Goal: Task Accomplishment & Management: Use online tool/utility

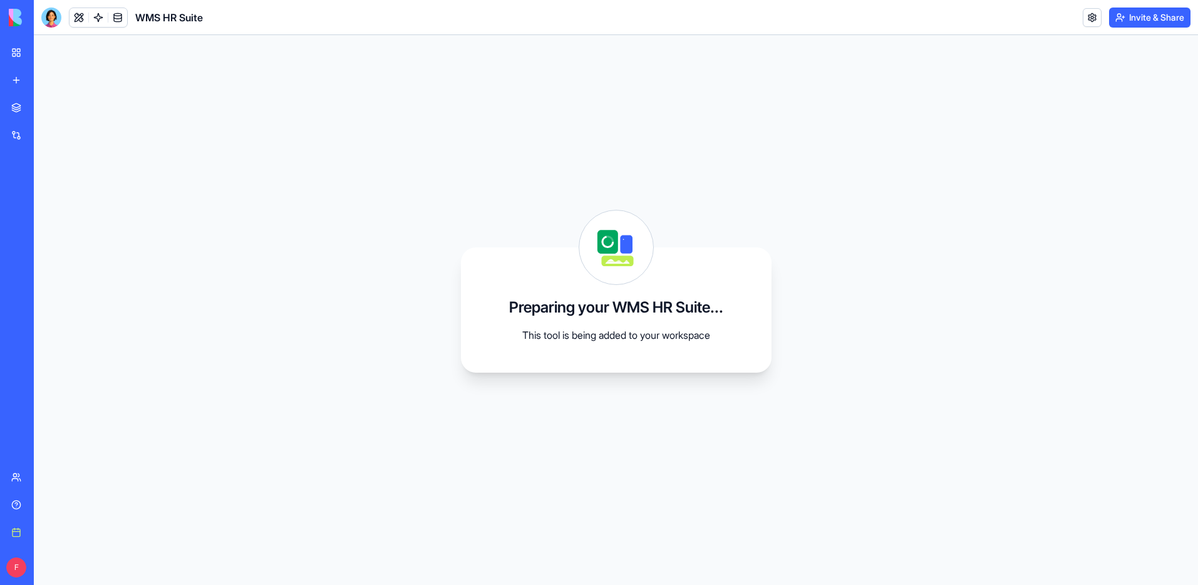
click at [18, 48] on link "My workspace" at bounding box center [29, 52] width 50 height 25
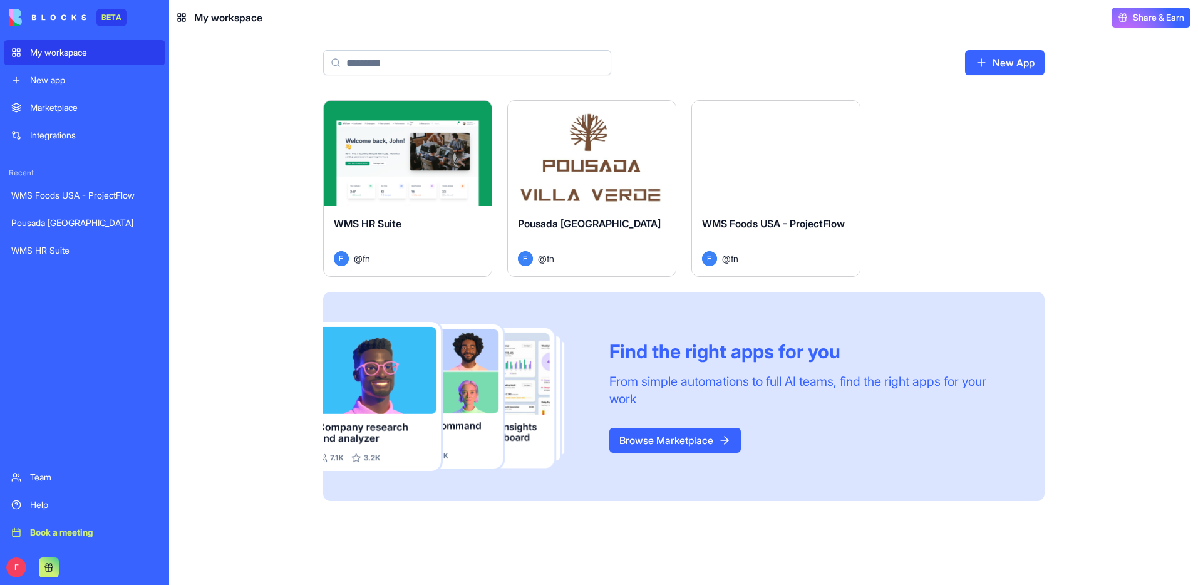
click at [1015, 64] on link "New App" at bounding box center [1005, 62] width 80 height 25
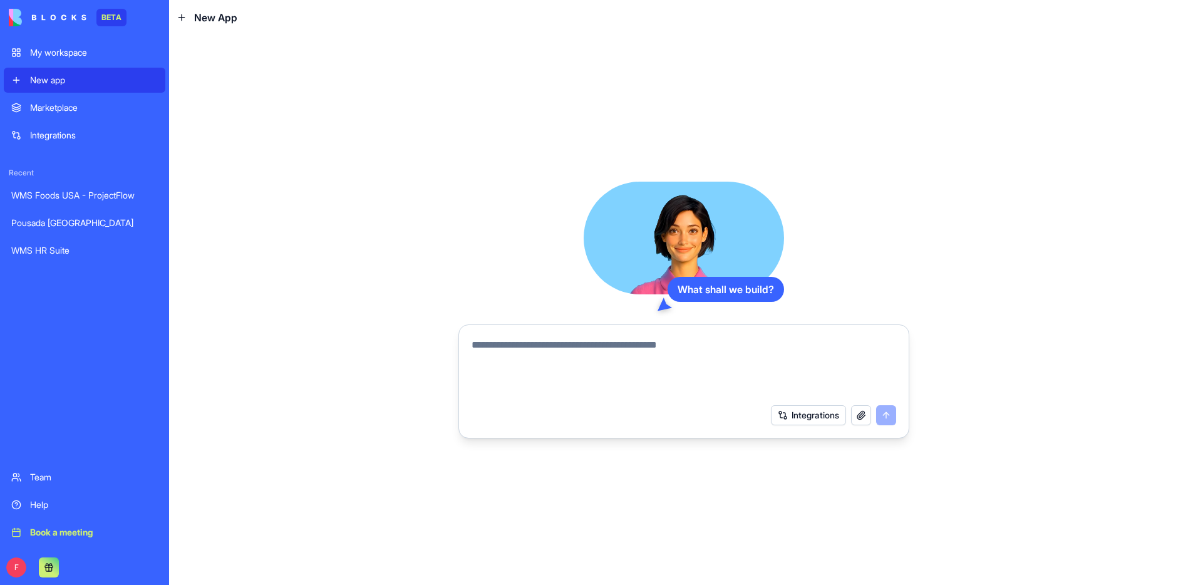
click at [704, 347] on textarea at bounding box center [683, 367] width 424 height 60
paste textarea "**********"
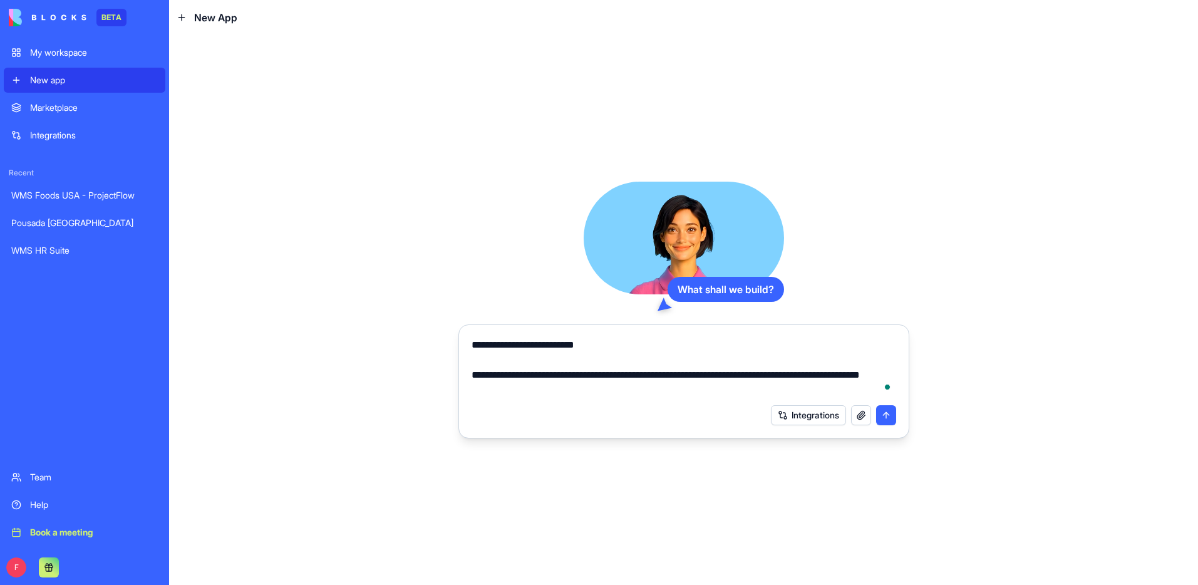
type textarea "**********"
click at [891, 411] on button "submit" at bounding box center [886, 415] width 20 height 20
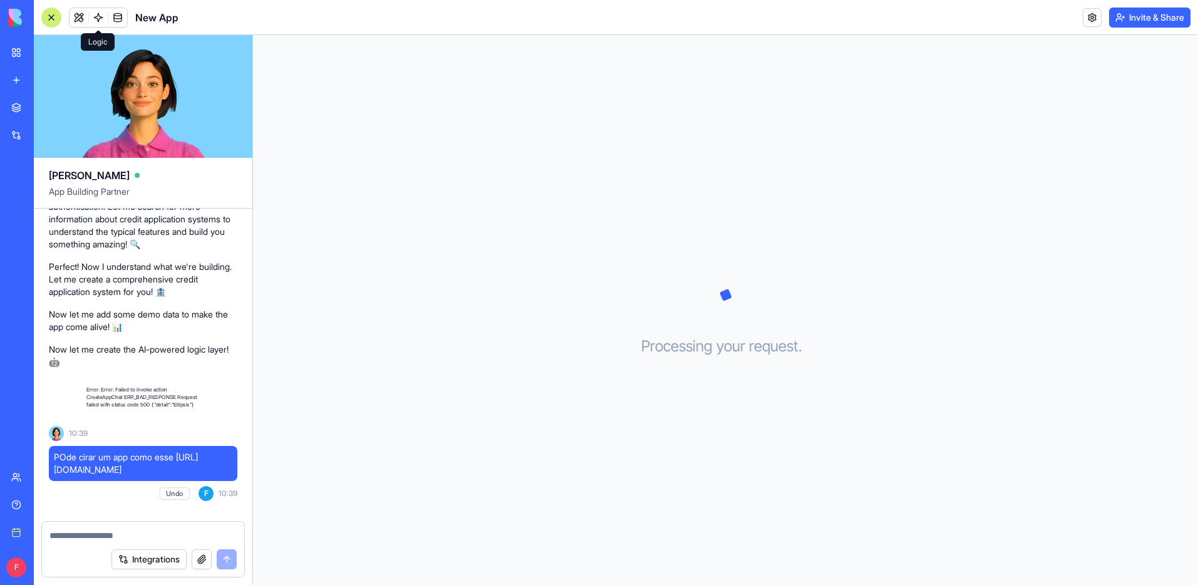
scroll to position [1120, 0]
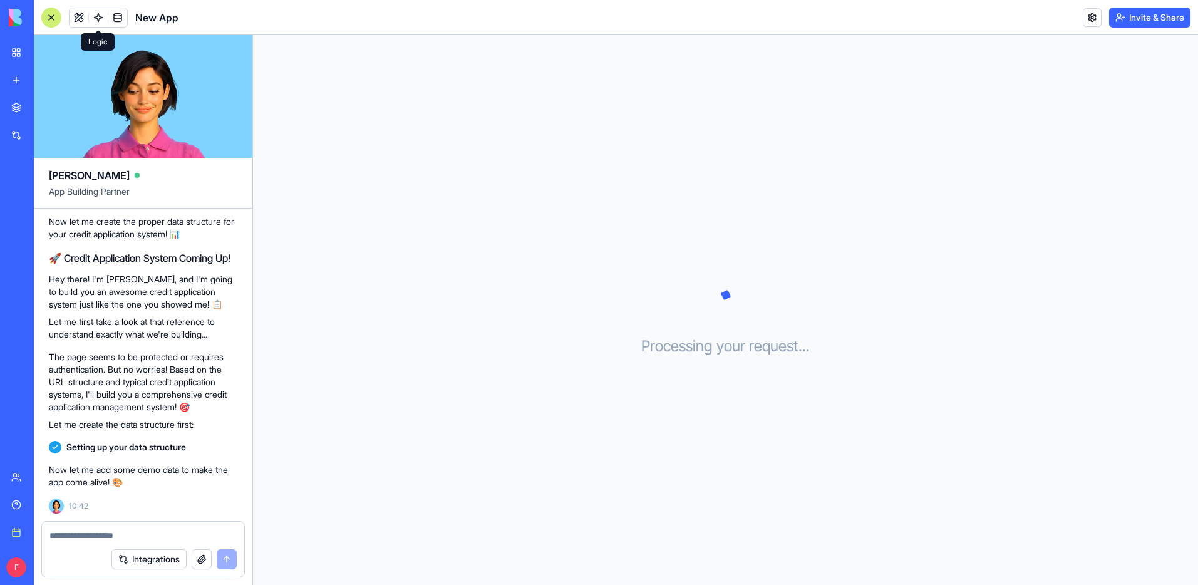
click at [98, 22] on span at bounding box center [98, 17] width 35 height 35
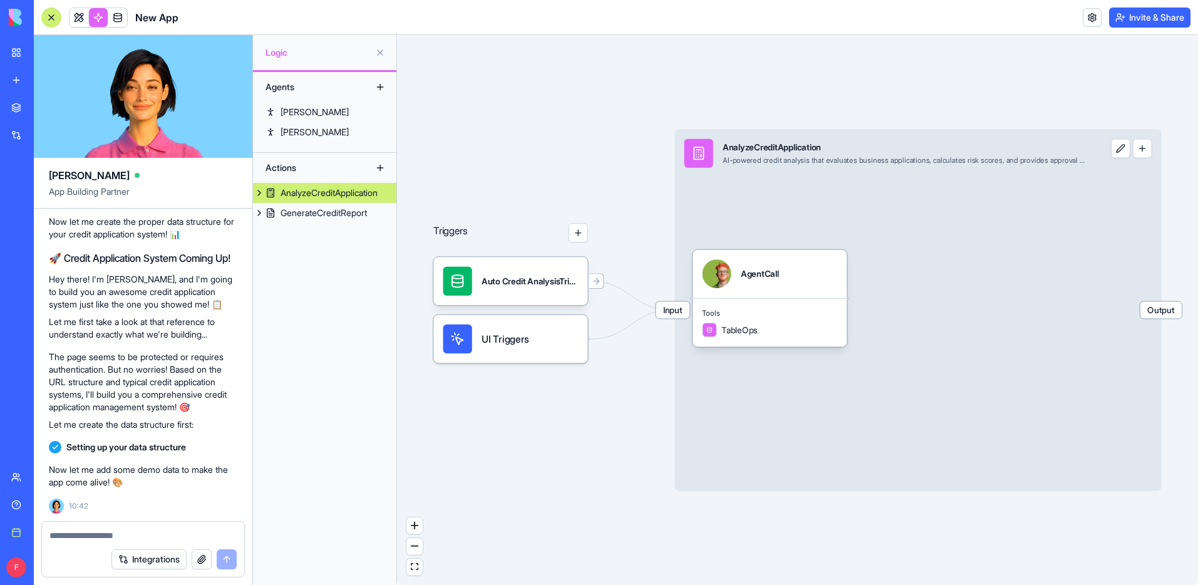
click at [259, 198] on button at bounding box center [259, 193] width 13 height 20
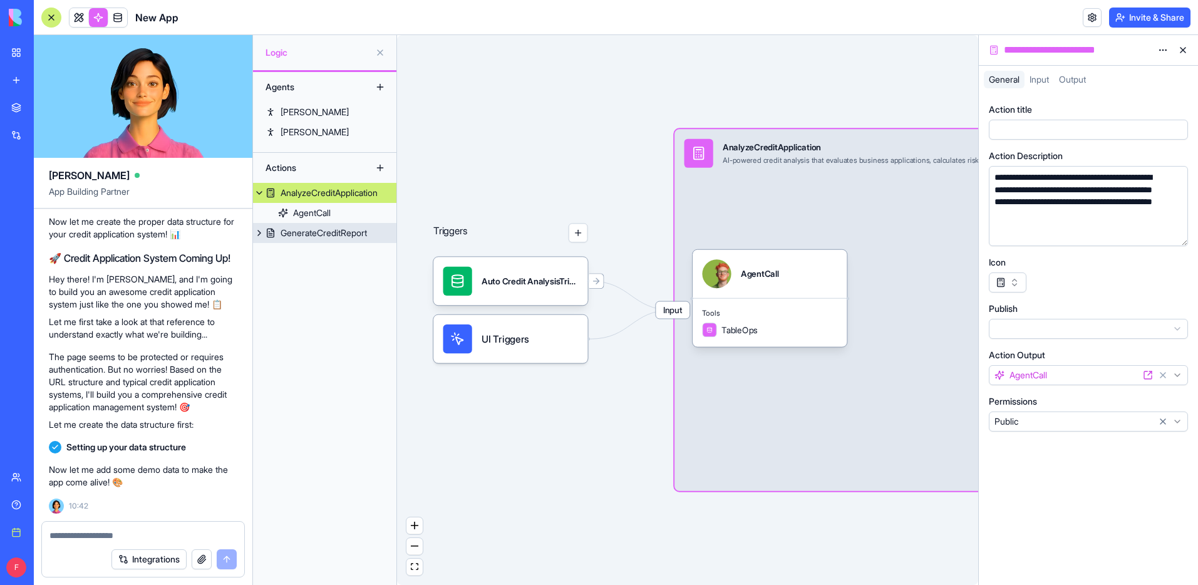
click at [257, 235] on button at bounding box center [259, 233] width 13 height 20
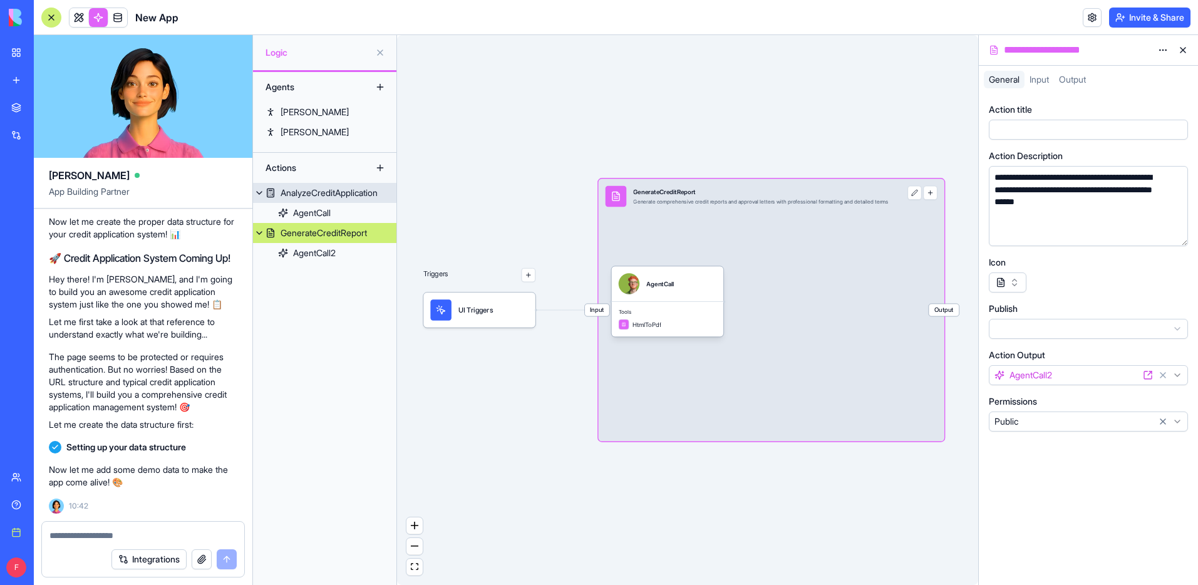
click at [258, 192] on button at bounding box center [259, 193] width 13 height 20
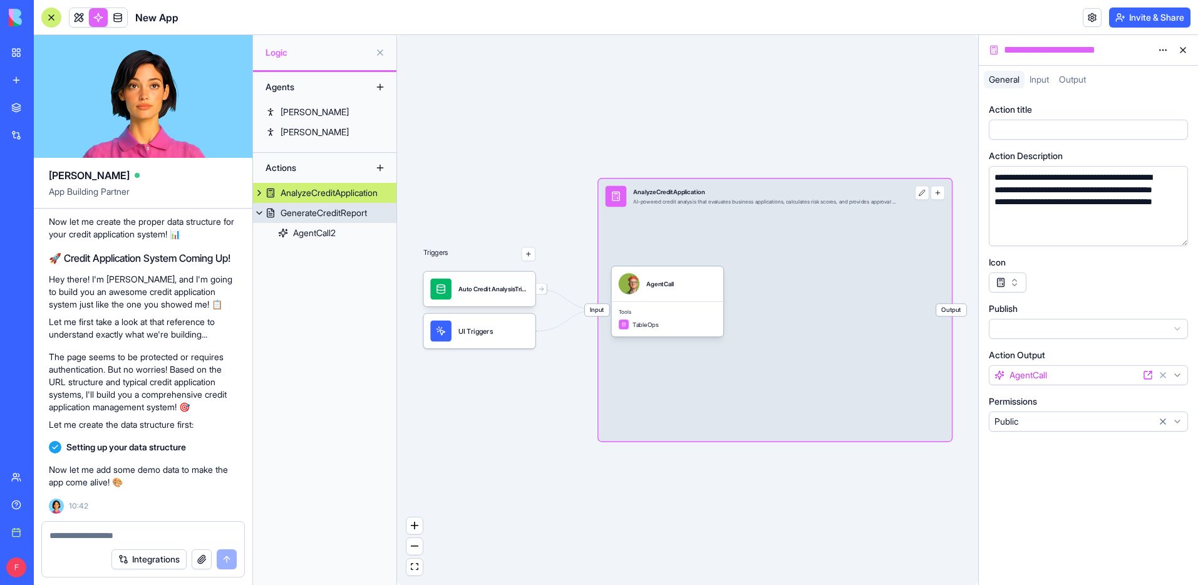
click at [253, 211] on button at bounding box center [259, 213] width 13 height 20
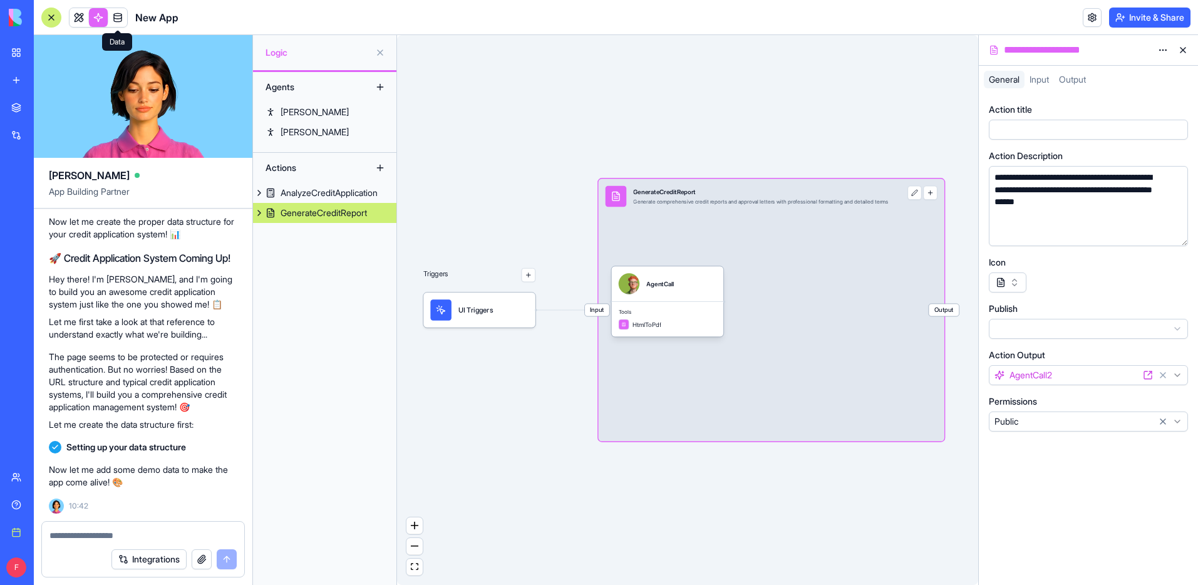
click at [115, 14] on span at bounding box center [117, 17] width 35 height 35
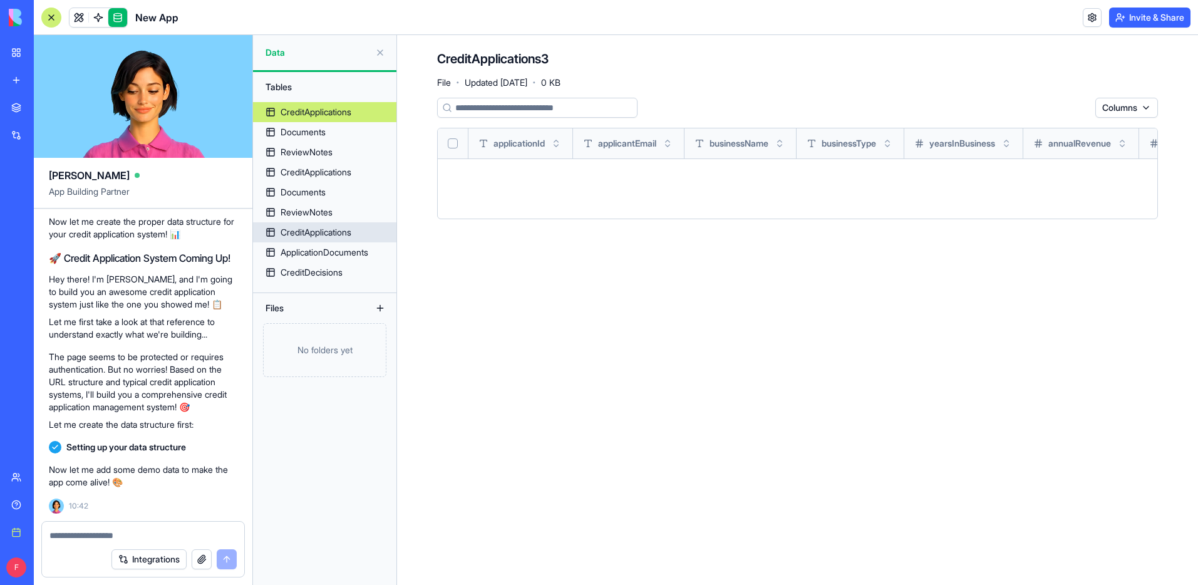
click at [292, 230] on div "CreditApplications" at bounding box center [315, 232] width 71 height 13
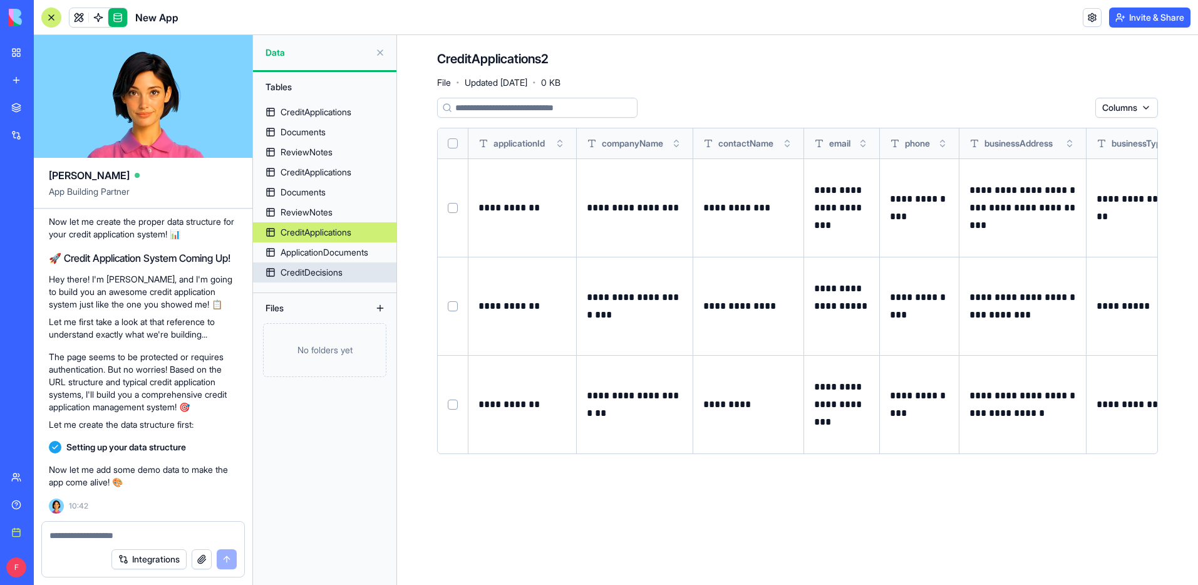
click at [317, 272] on div "CreditDecisions" at bounding box center [311, 272] width 62 height 13
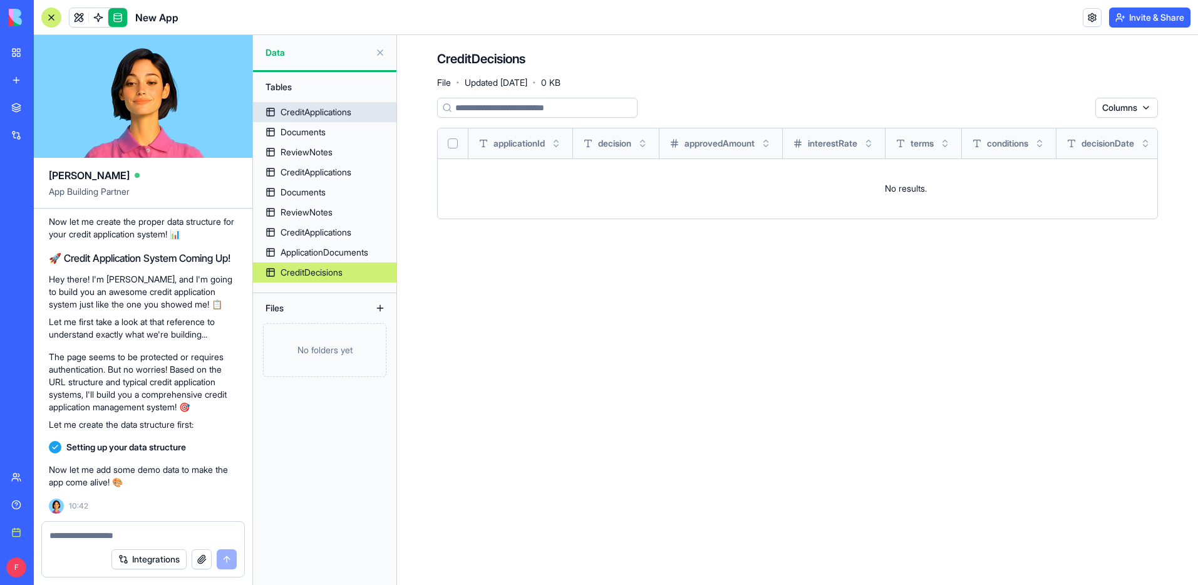
click at [317, 115] on div "CreditApplications" at bounding box center [315, 112] width 71 height 13
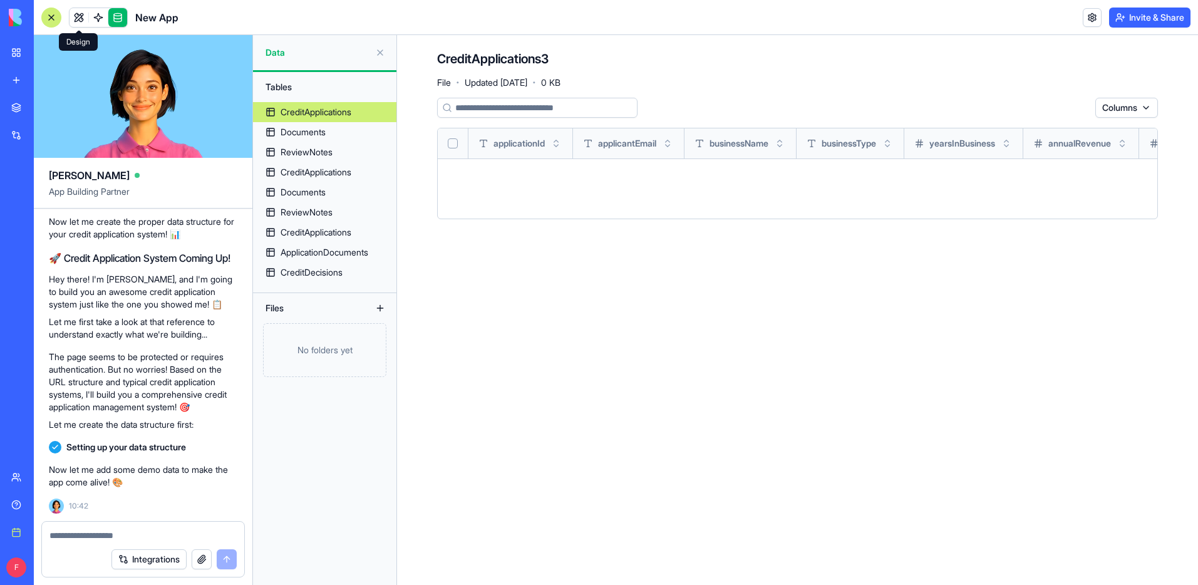
click at [74, 16] on link at bounding box center [78, 17] width 19 height 19
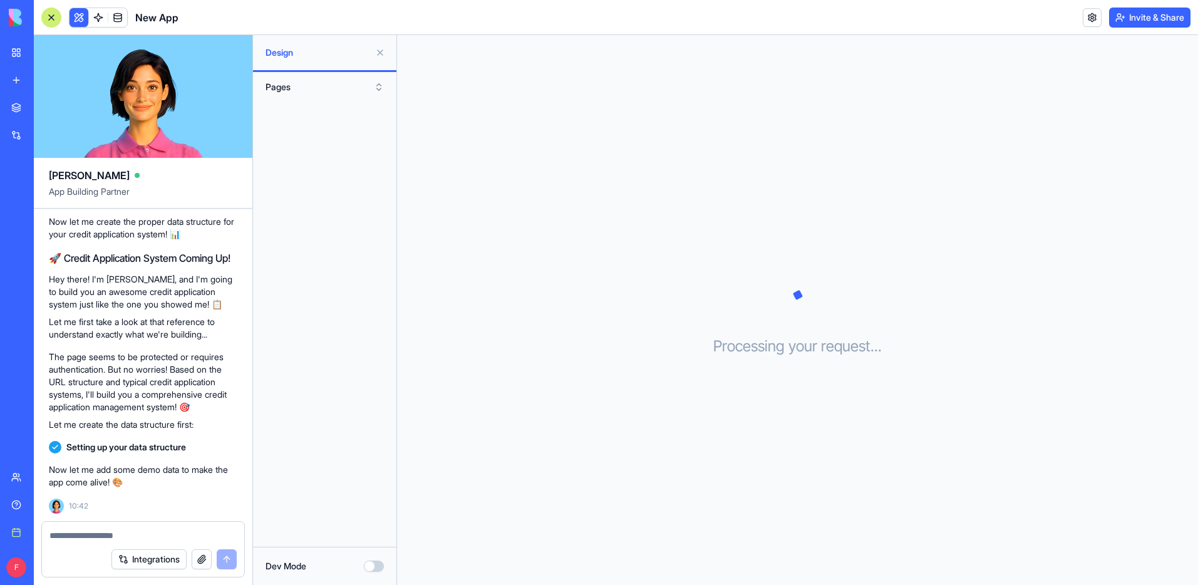
click at [299, 86] on button "Pages" at bounding box center [324, 87] width 131 height 20
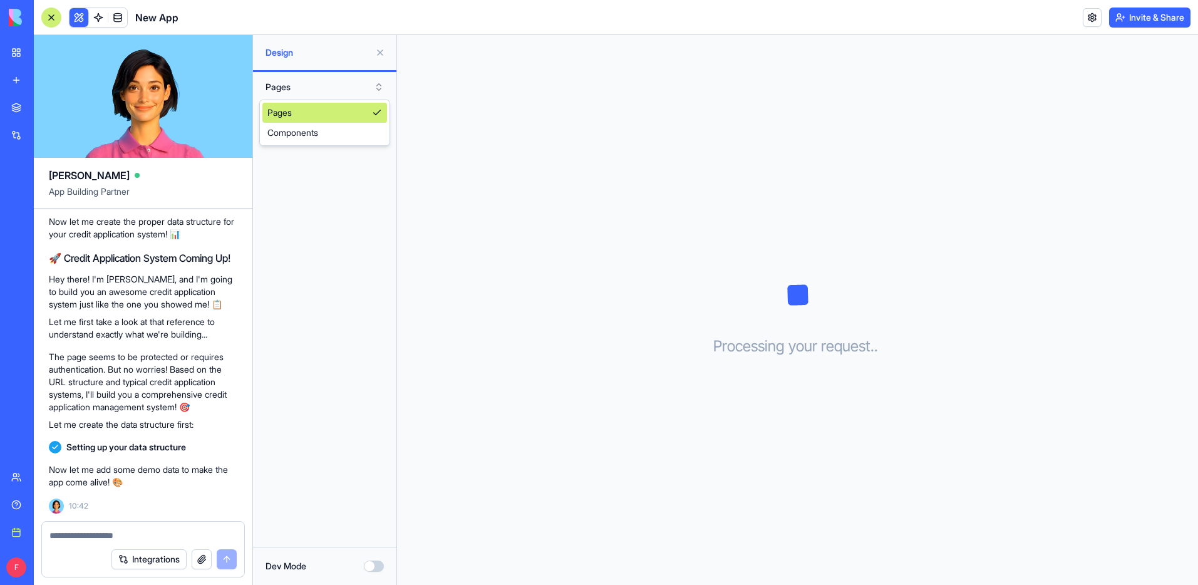
click at [299, 86] on button "Pages" at bounding box center [324, 87] width 131 height 20
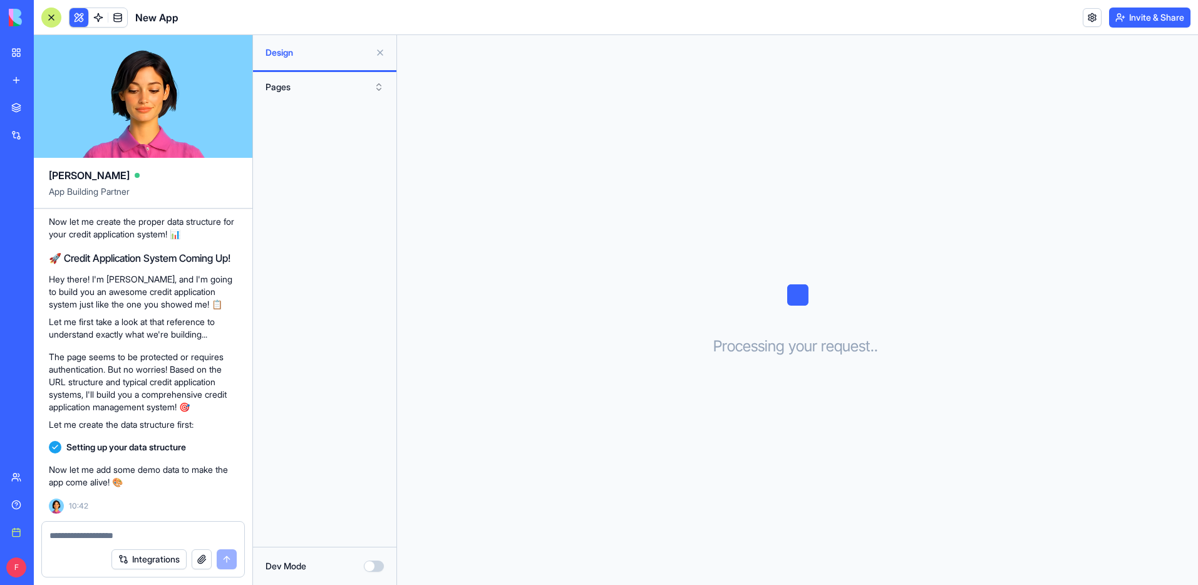
click at [381, 53] on button at bounding box center [380, 53] width 20 height 20
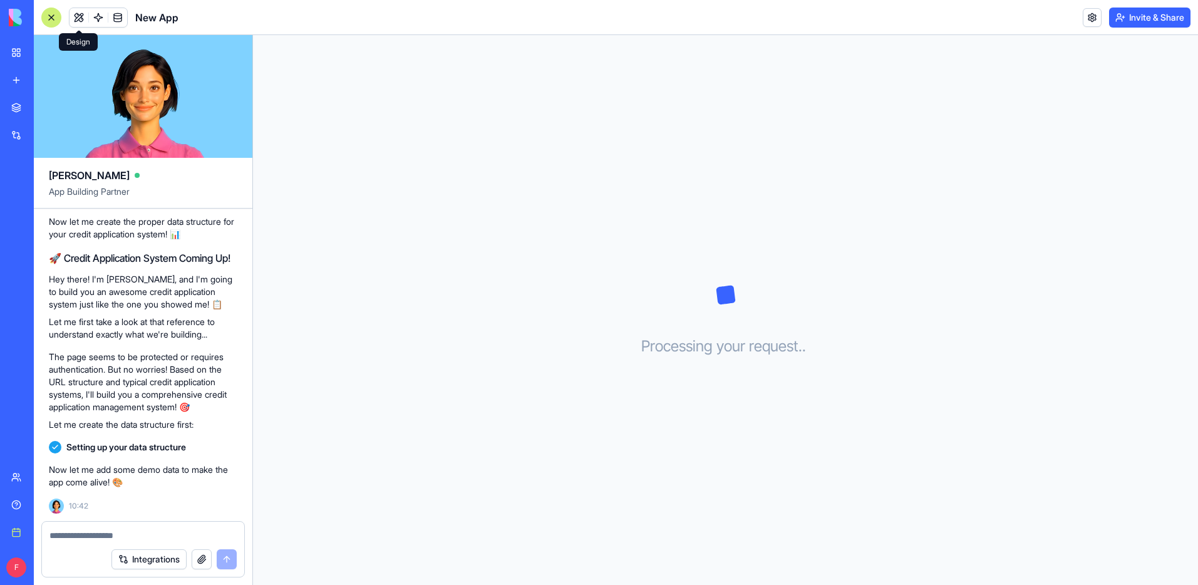
click at [81, 19] on button at bounding box center [78, 17] width 19 height 19
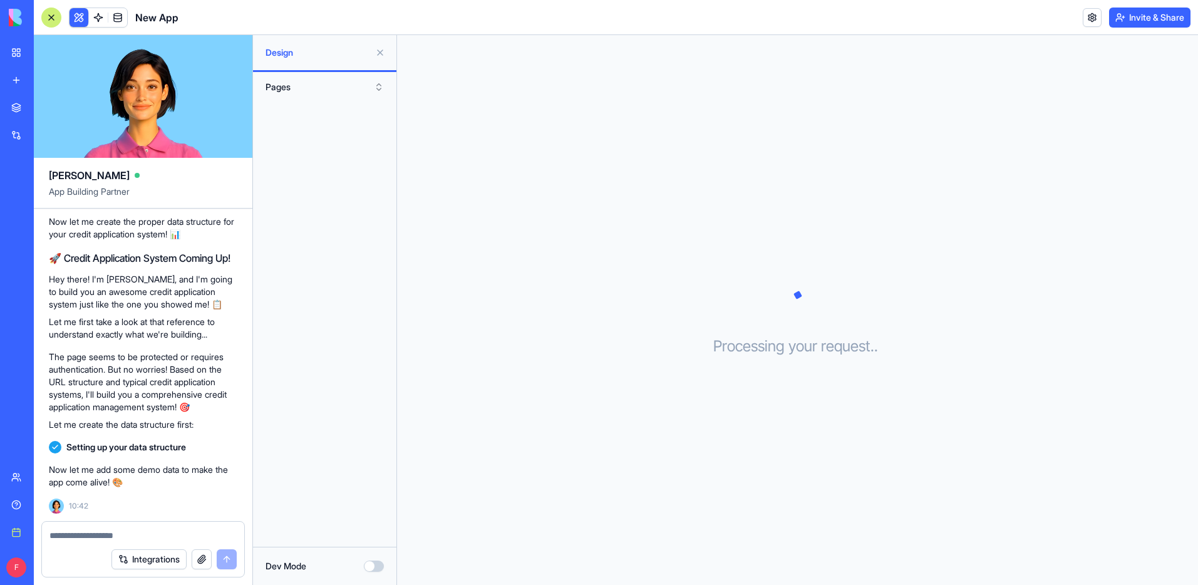
click at [340, 90] on button "Pages" at bounding box center [324, 87] width 131 height 20
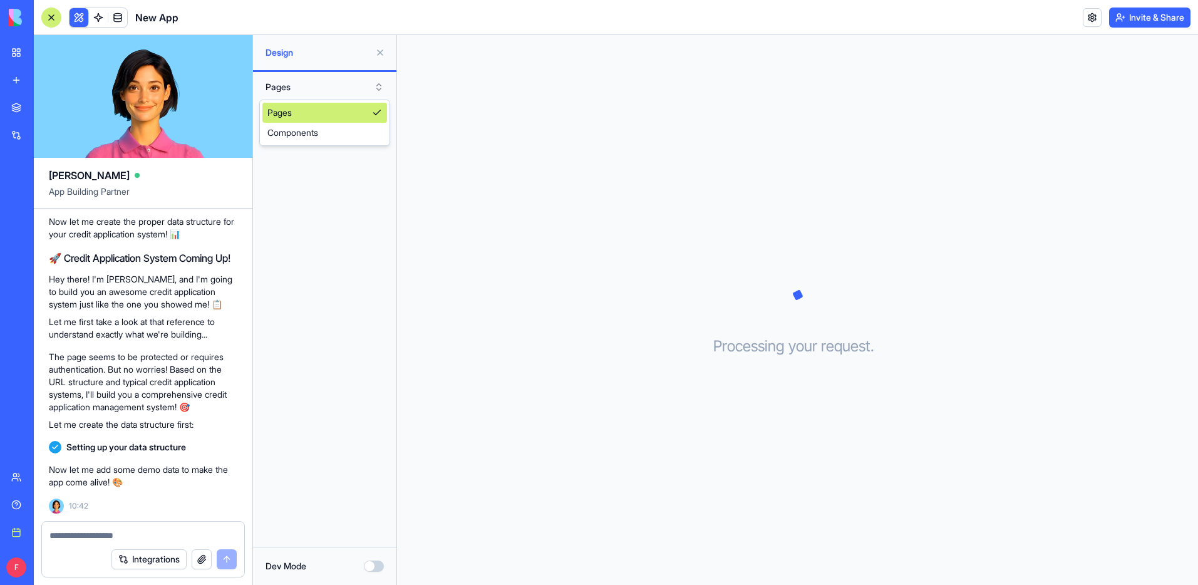
click at [331, 108] on div "Pages" at bounding box center [324, 113] width 125 height 20
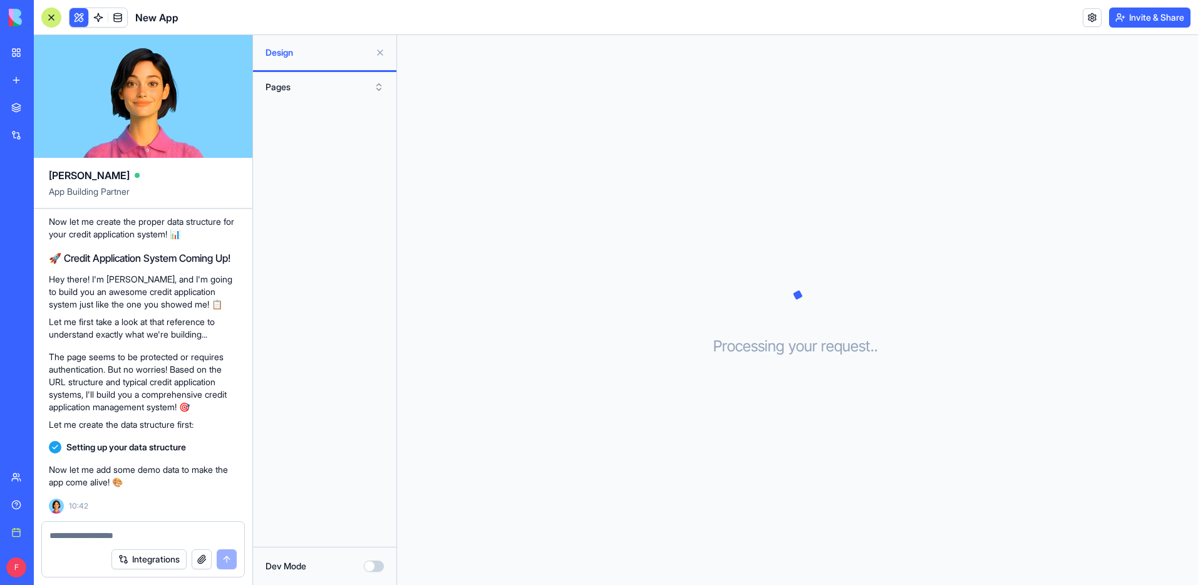
click at [322, 84] on button "Pages" at bounding box center [324, 87] width 131 height 20
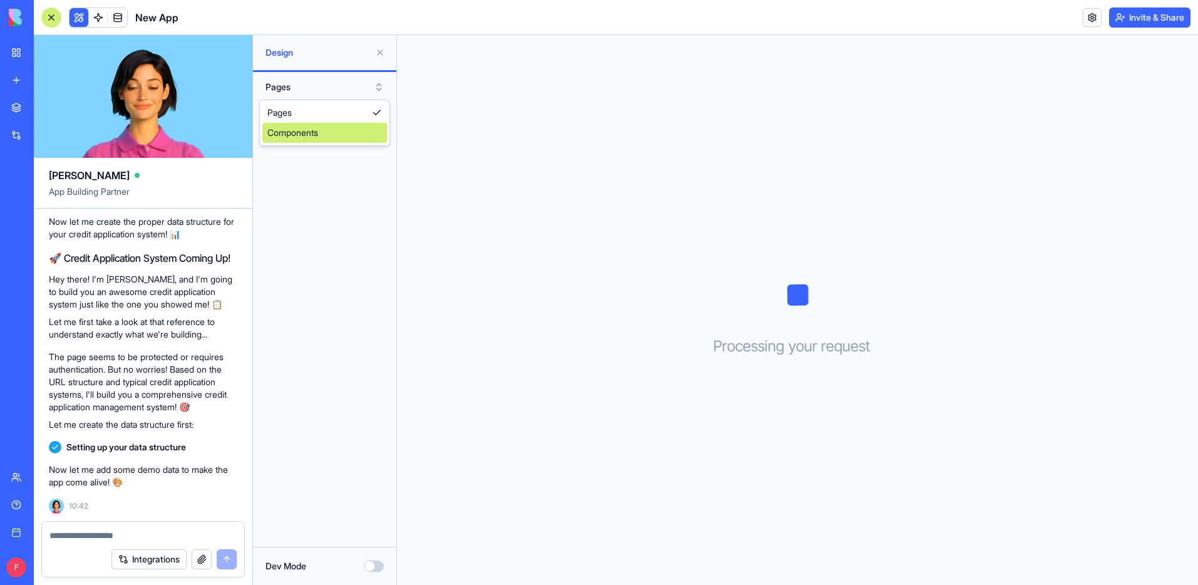
click at [310, 134] on div "Components" at bounding box center [324, 133] width 125 height 20
click at [322, 88] on button "Components" at bounding box center [324, 87] width 131 height 20
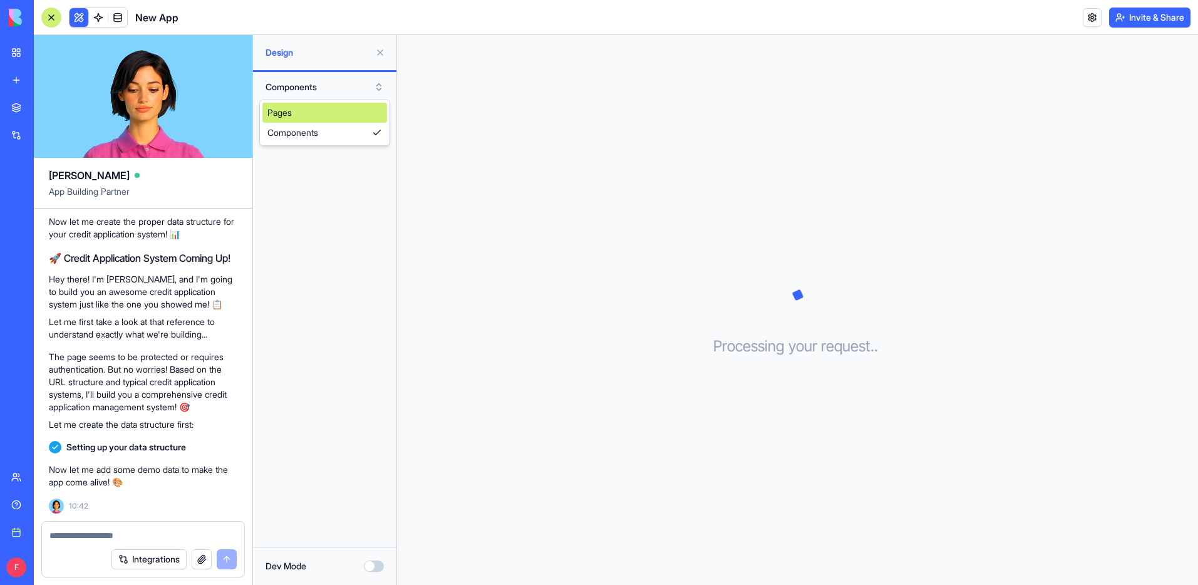
click at [316, 106] on div "Pages" at bounding box center [324, 113] width 125 height 20
click at [383, 52] on button at bounding box center [380, 53] width 20 height 20
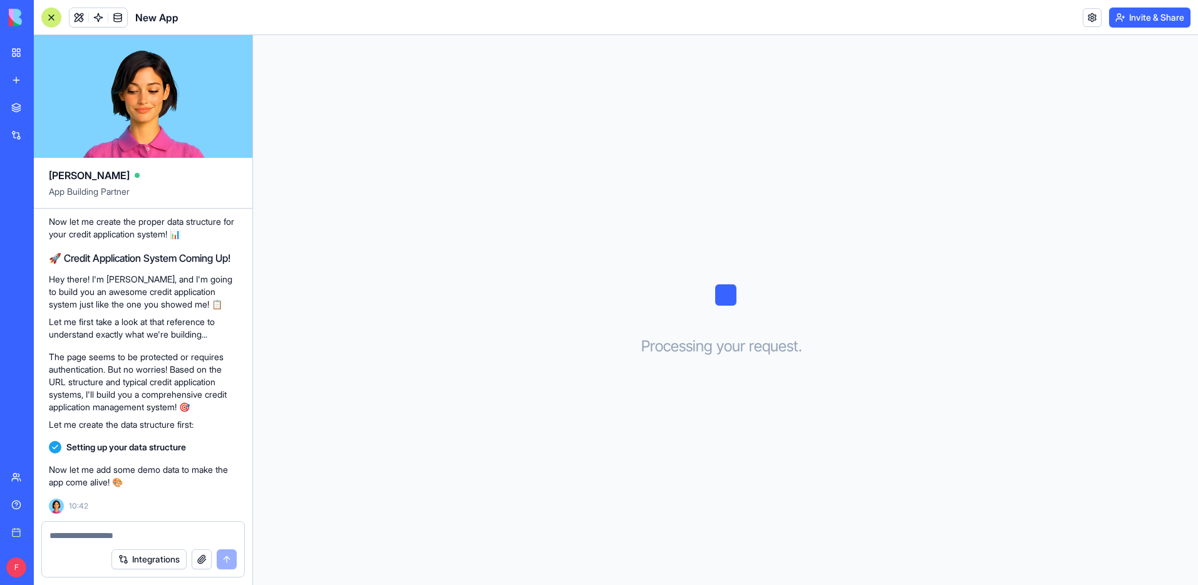
scroll to position [1120, 0]
